Goal: Transaction & Acquisition: Subscribe to service/newsletter

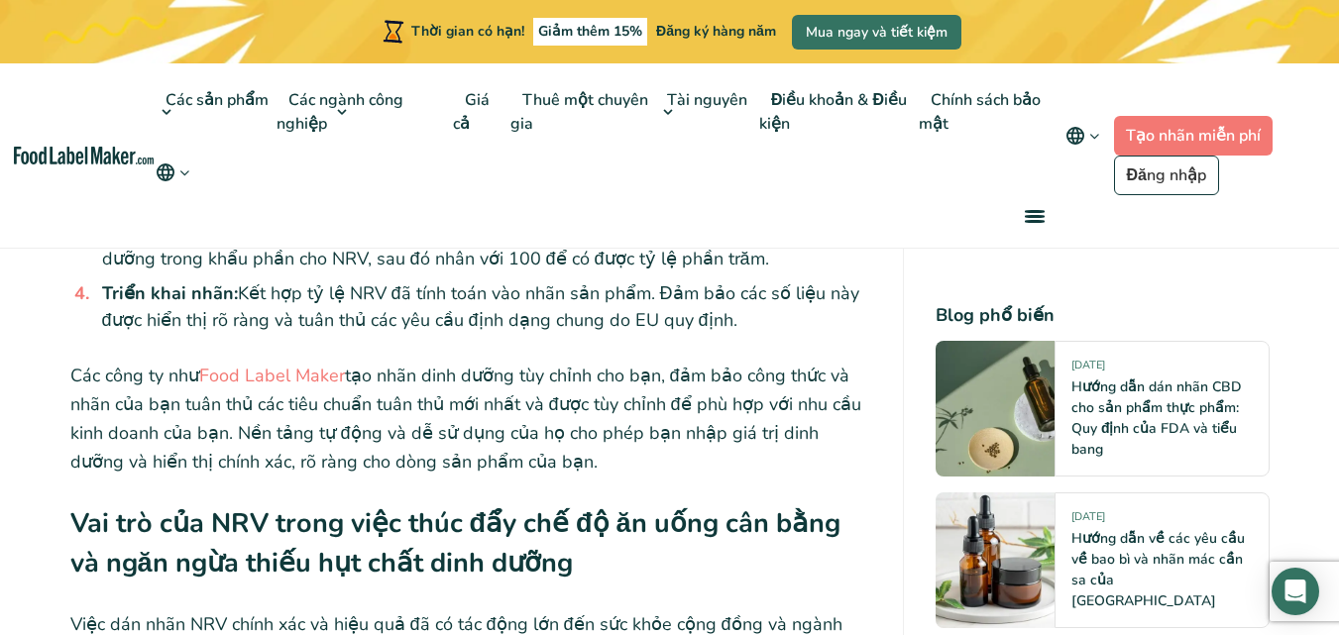
scroll to position [4361, 0]
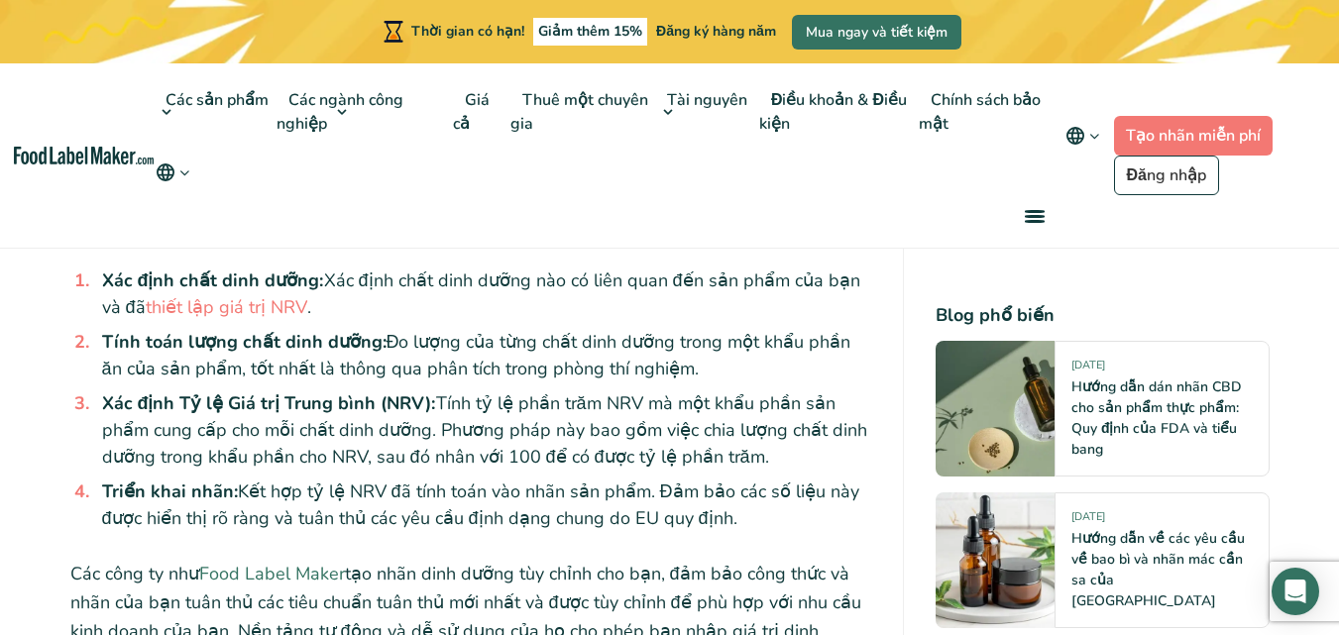
click at [310, 562] on font "Food Label Maker" at bounding box center [272, 574] width 146 height 24
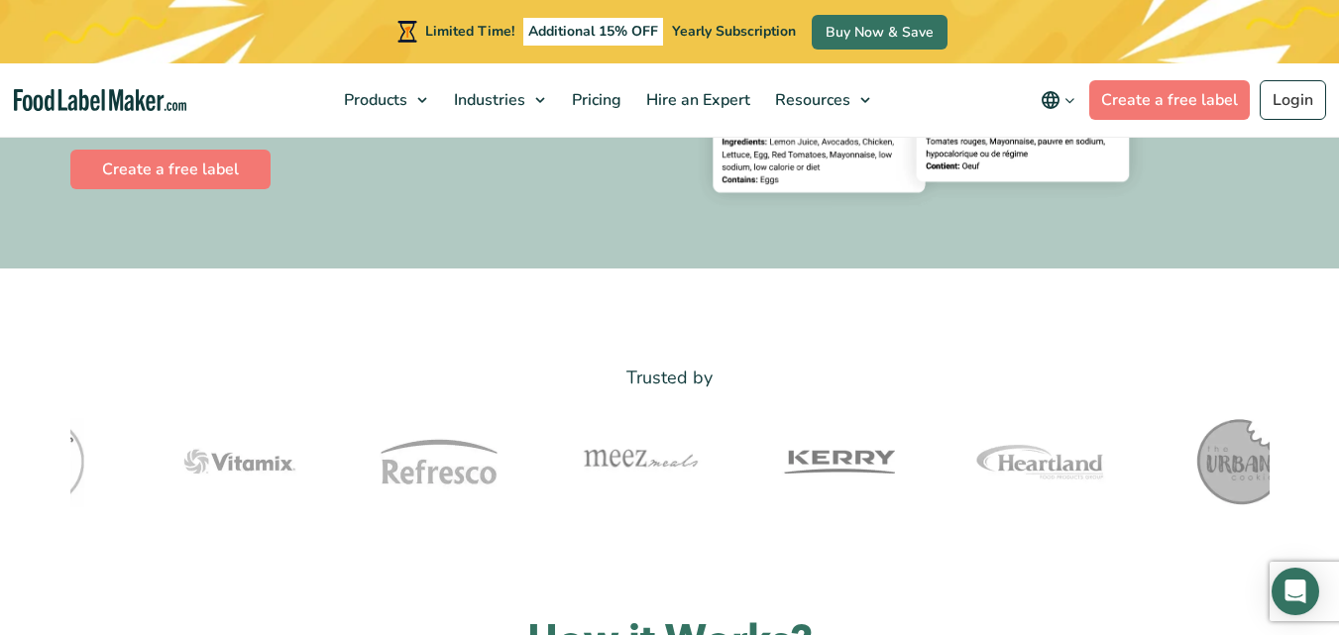
scroll to position [1090, 0]
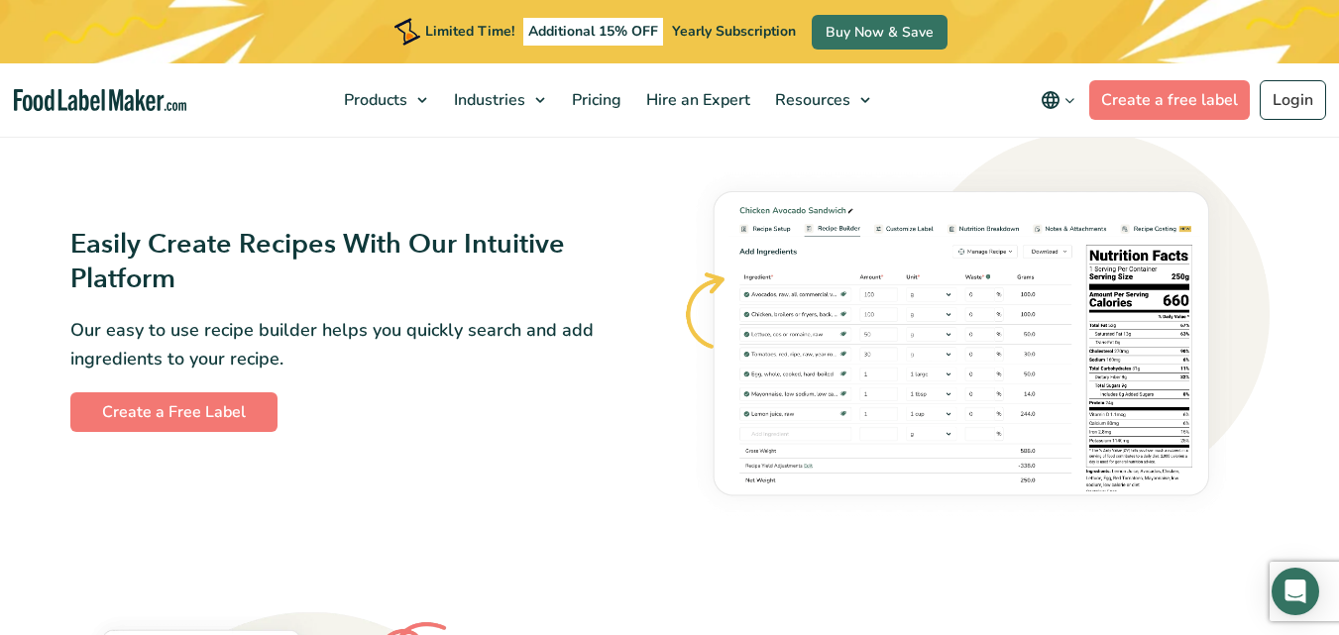
click at [977, 351] on img at bounding box center [976, 330] width 588 height 396
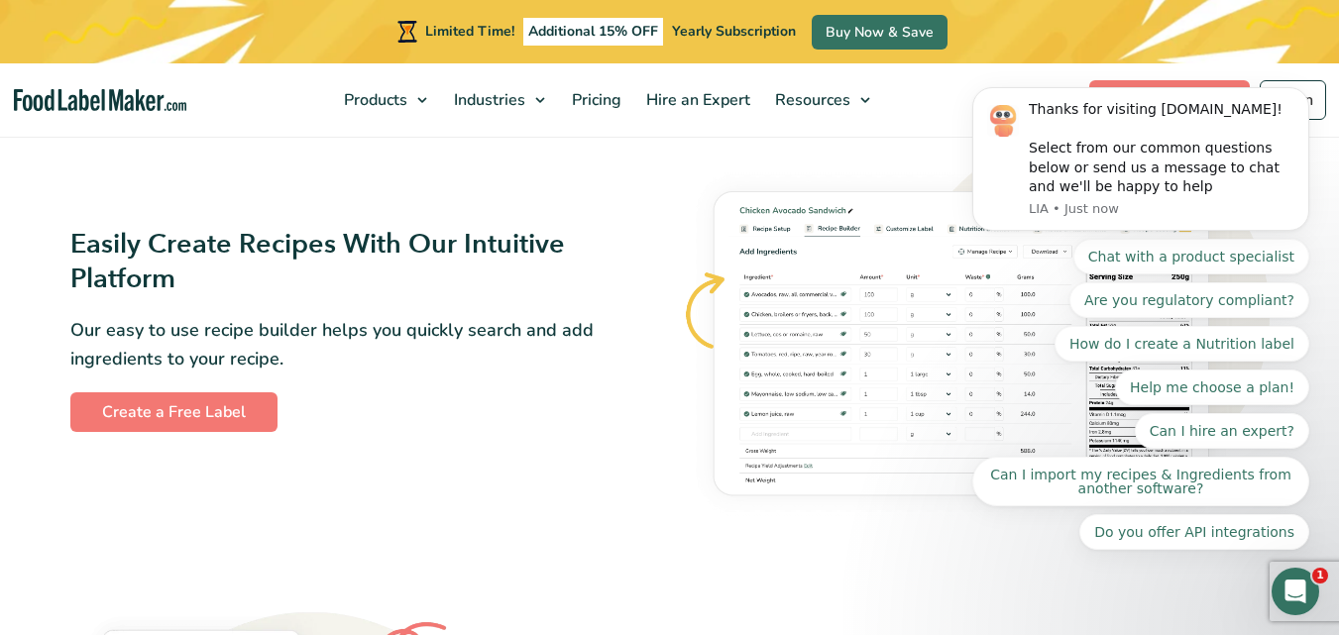
scroll to position [0, 0]
click at [171, 413] on link "Create a Free Label" at bounding box center [173, 412] width 207 height 40
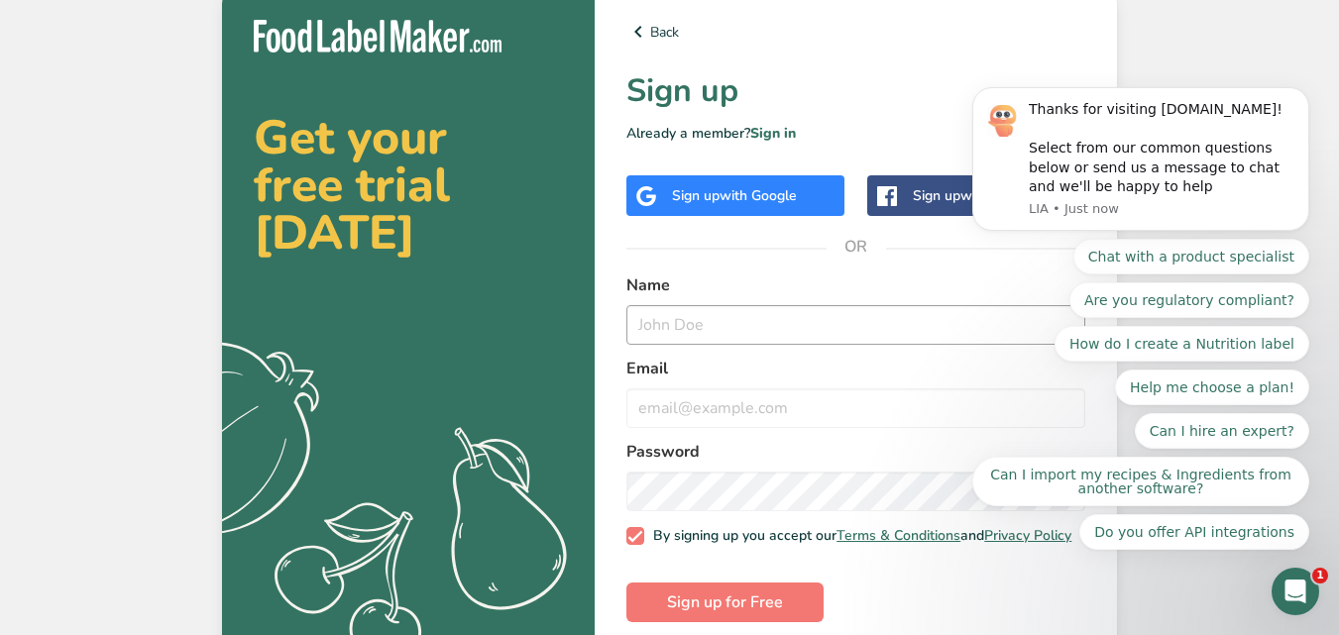
scroll to position [30, 0]
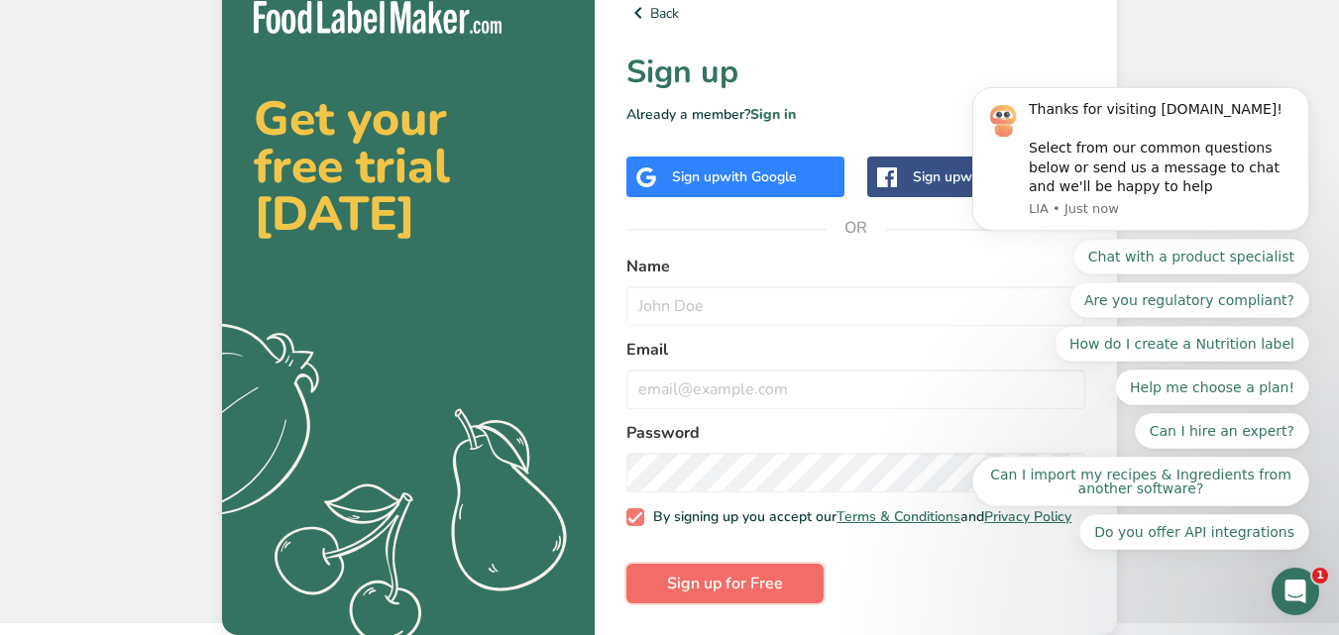
click at [712, 575] on span "Sign up for Free" at bounding box center [725, 584] width 116 height 24
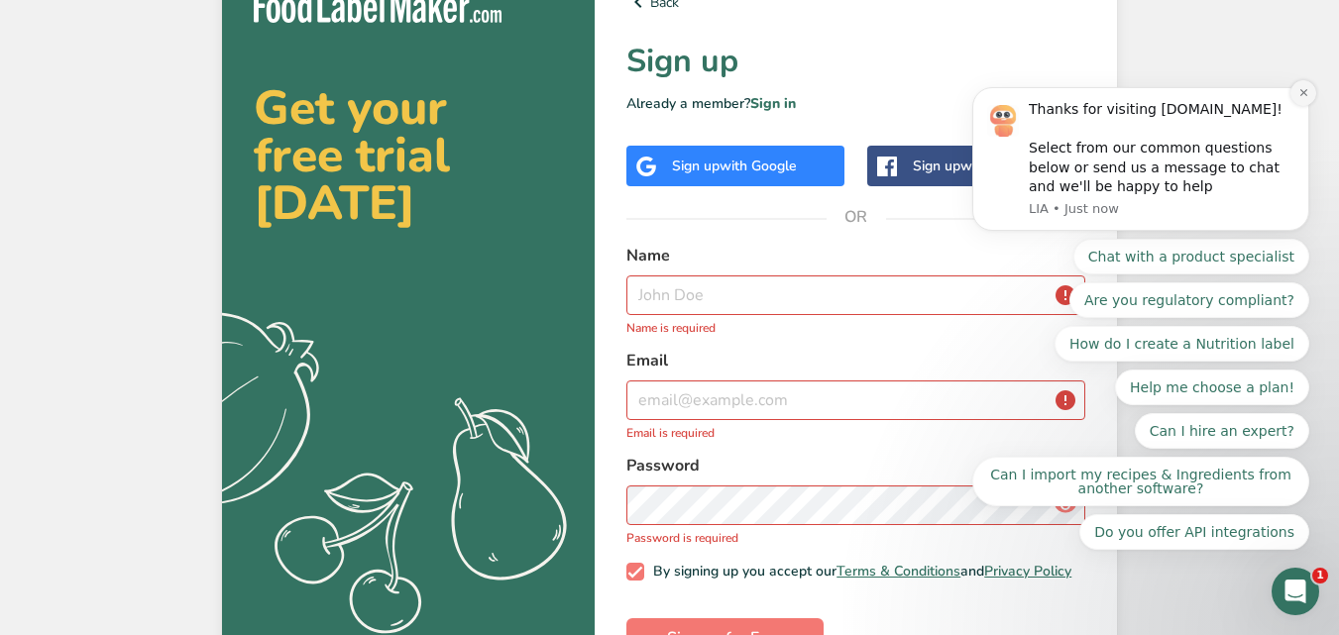
click at [1302, 98] on icon "Dismiss notification" at bounding box center [1303, 92] width 11 height 11
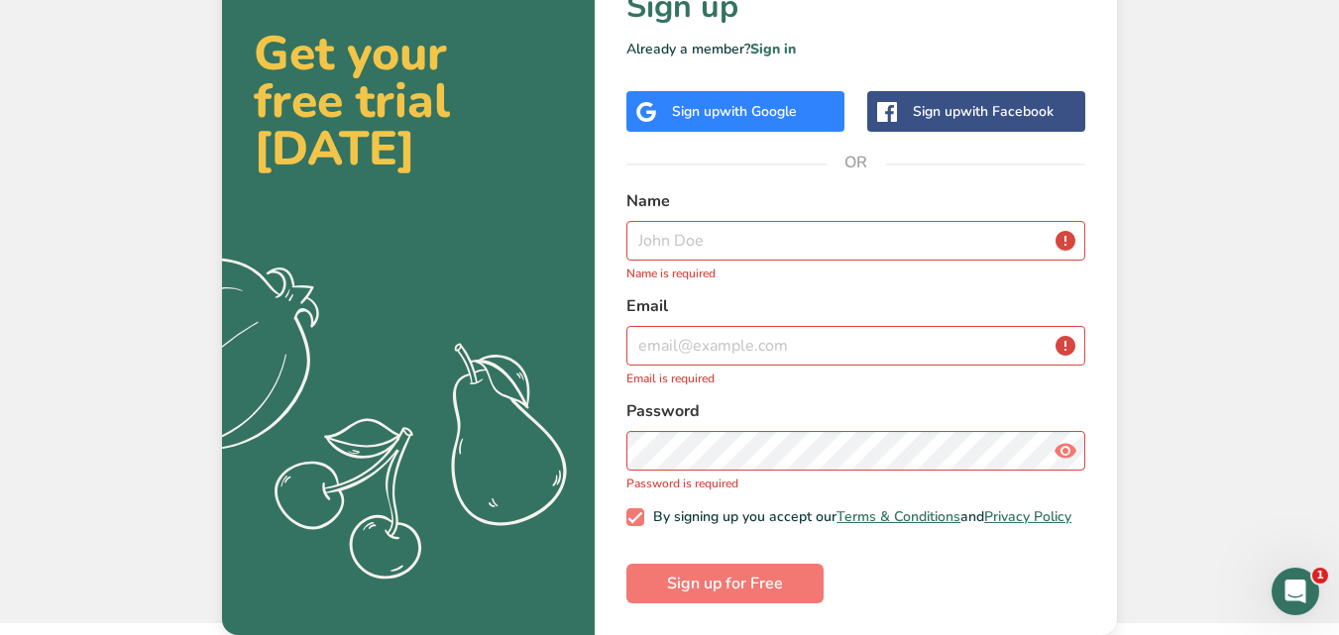
scroll to position [0, 0]
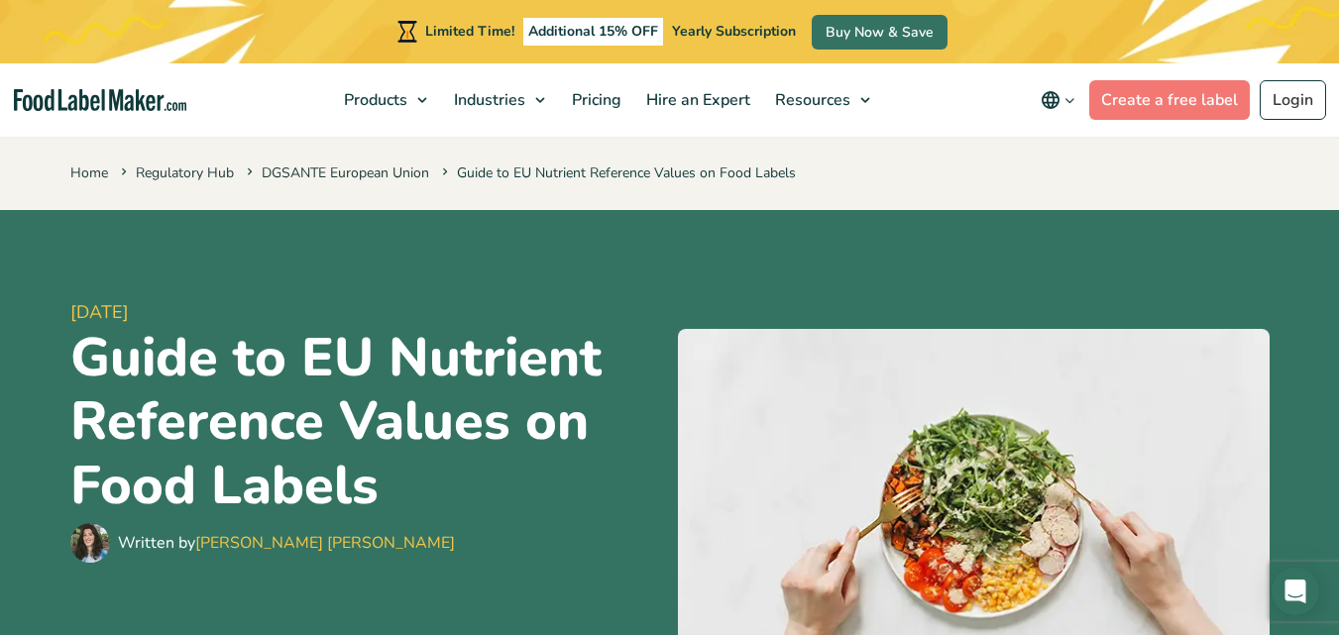
scroll to position [4762, 0]
